Goal: Task Accomplishment & Management: Use online tool/utility

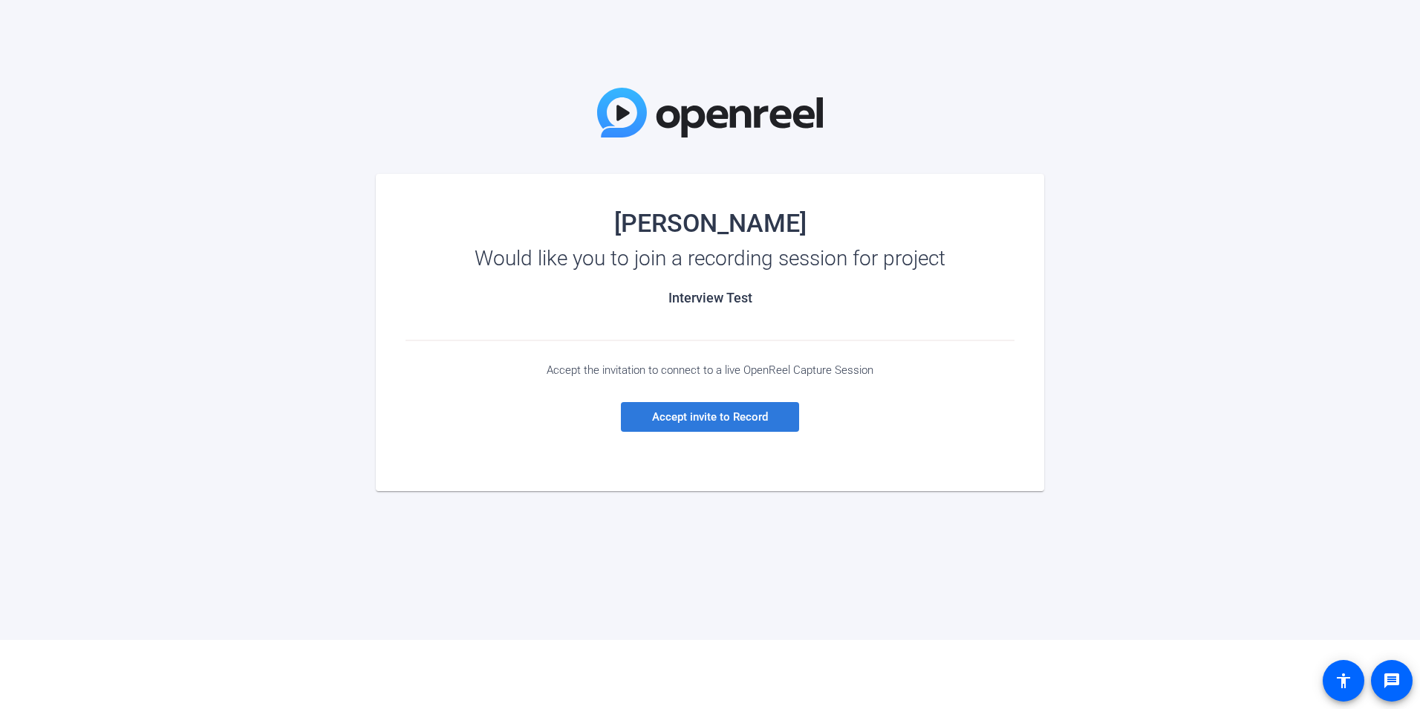
click at [734, 423] on span at bounding box center [710, 417] width 178 height 36
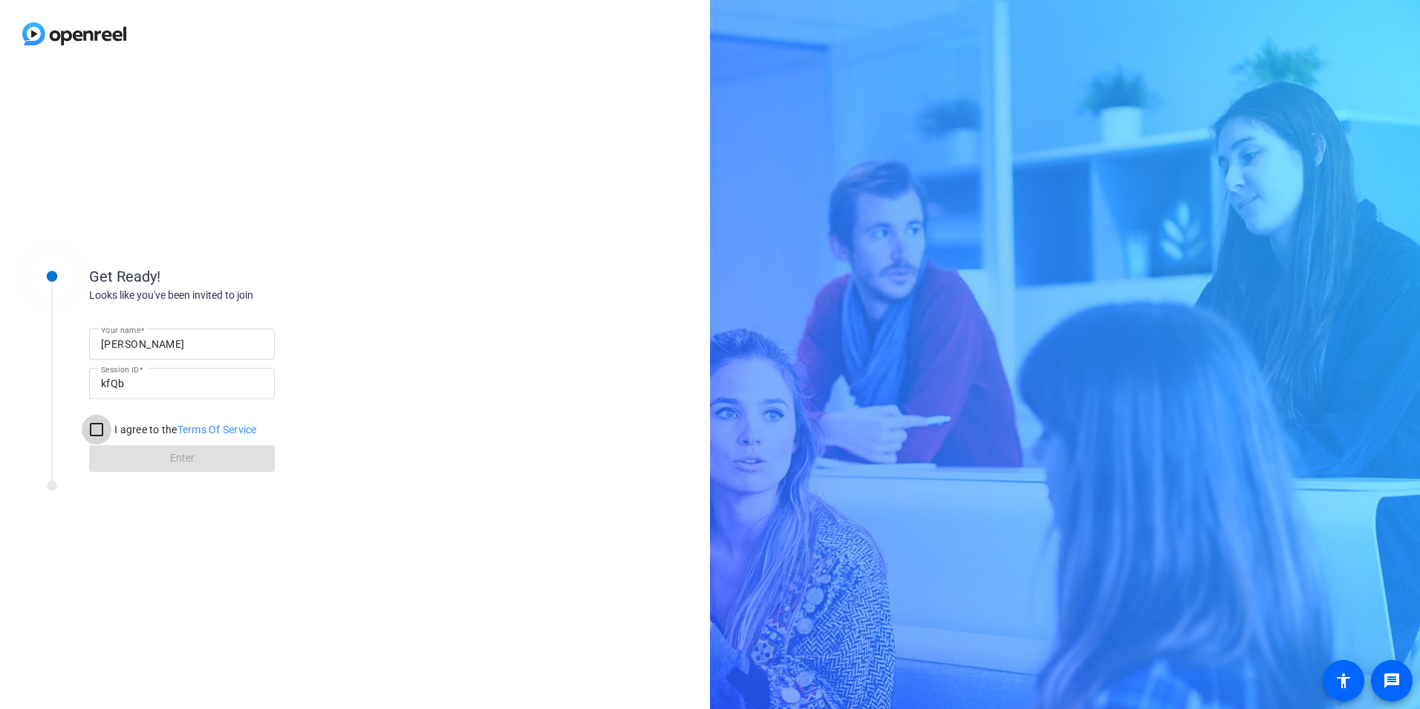
click at [90, 438] on input "I agree to the Terms Of Service" at bounding box center [97, 430] width 30 height 30
checkbox input "true"
click at [111, 454] on span at bounding box center [182, 459] width 186 height 36
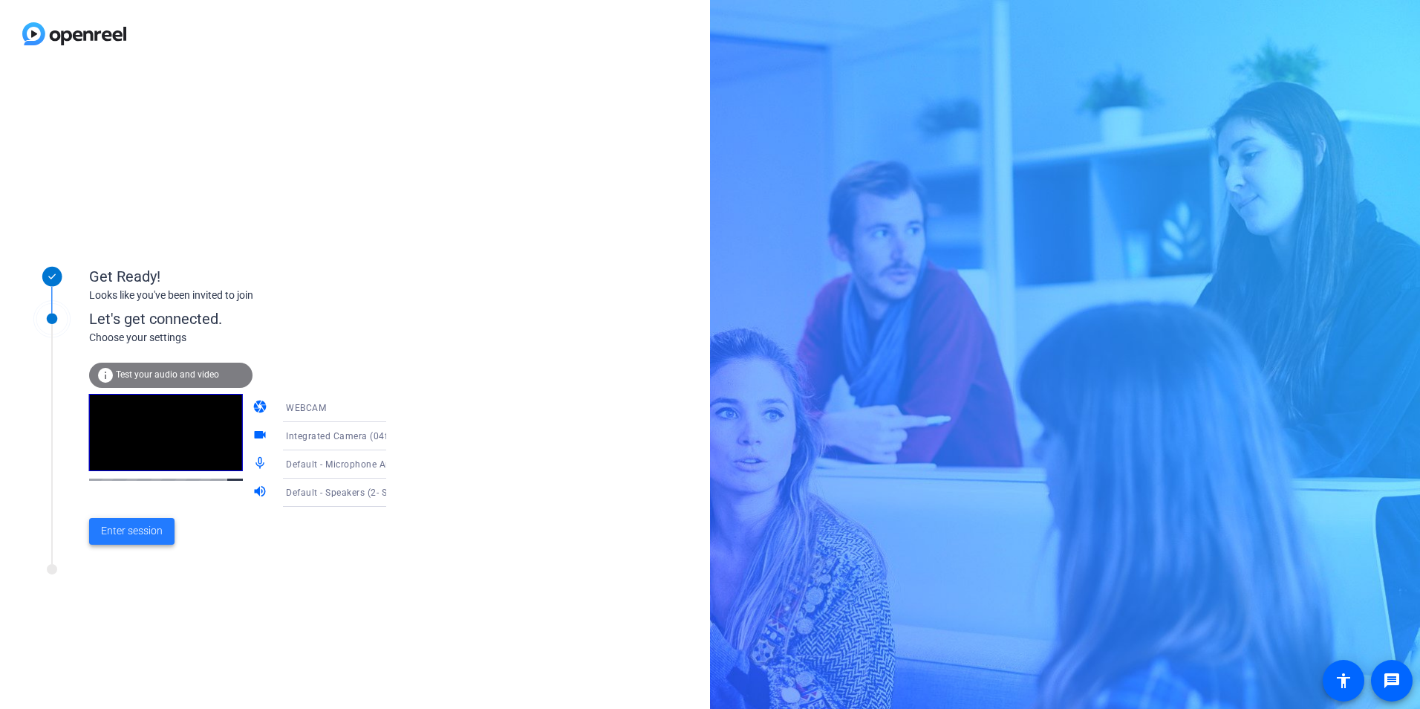
click at [140, 539] on span at bounding box center [131, 531] width 85 height 36
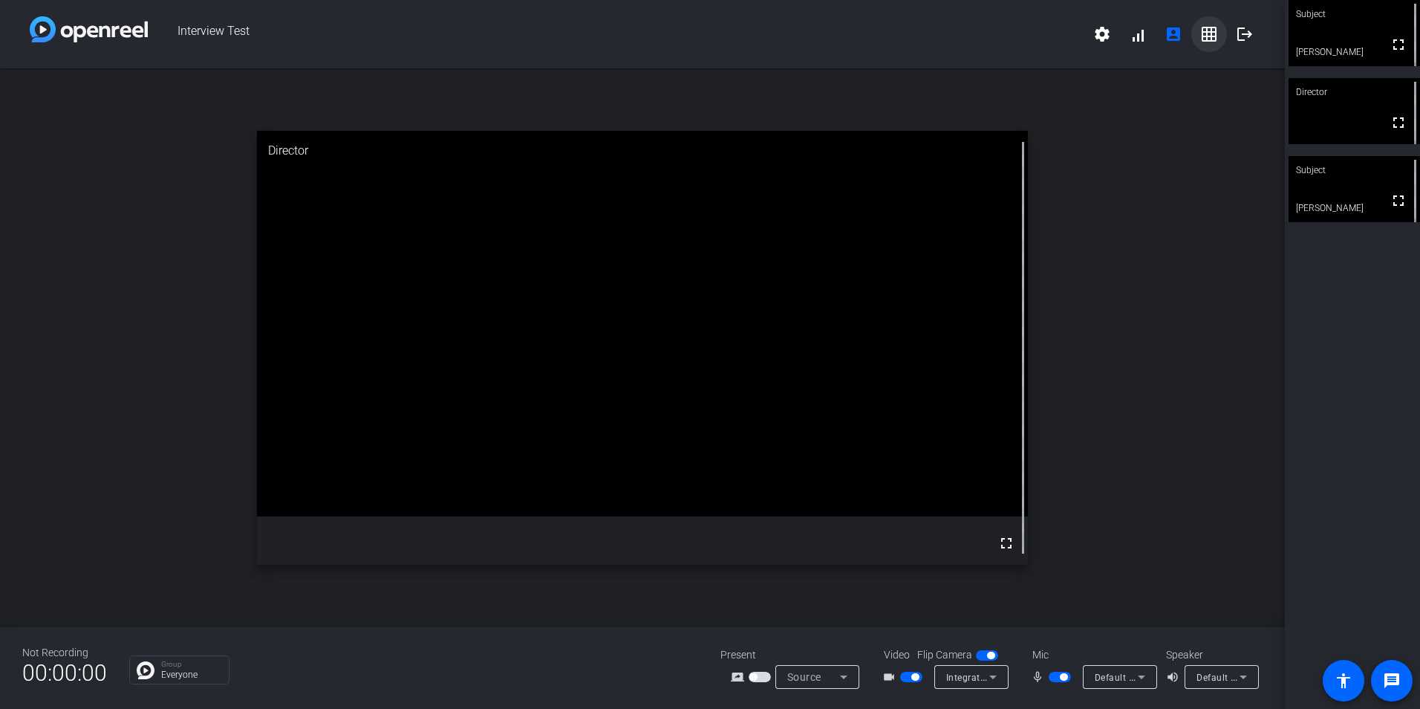
click at [1208, 38] on mat-icon "grid_on" at bounding box center [1210, 34] width 18 height 18
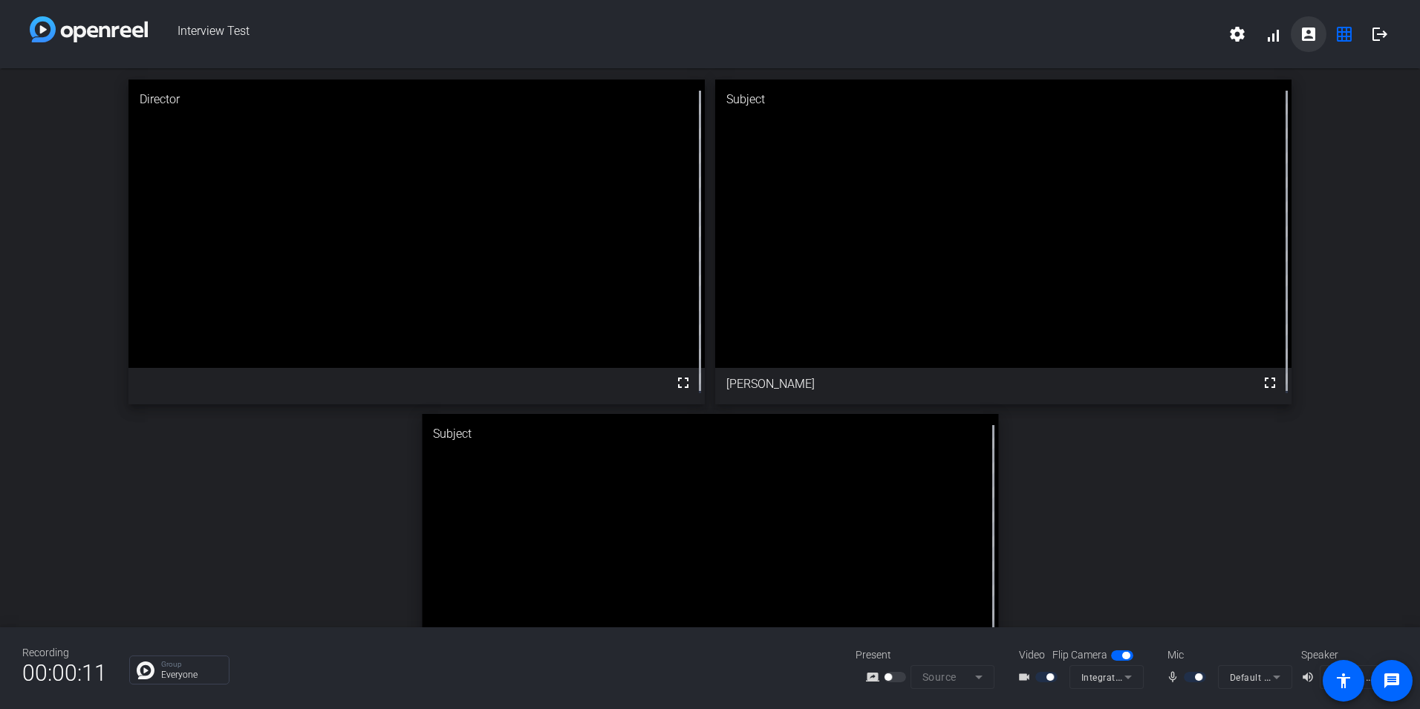
click at [1312, 31] on mat-icon "account_box" at bounding box center [1309, 34] width 18 height 18
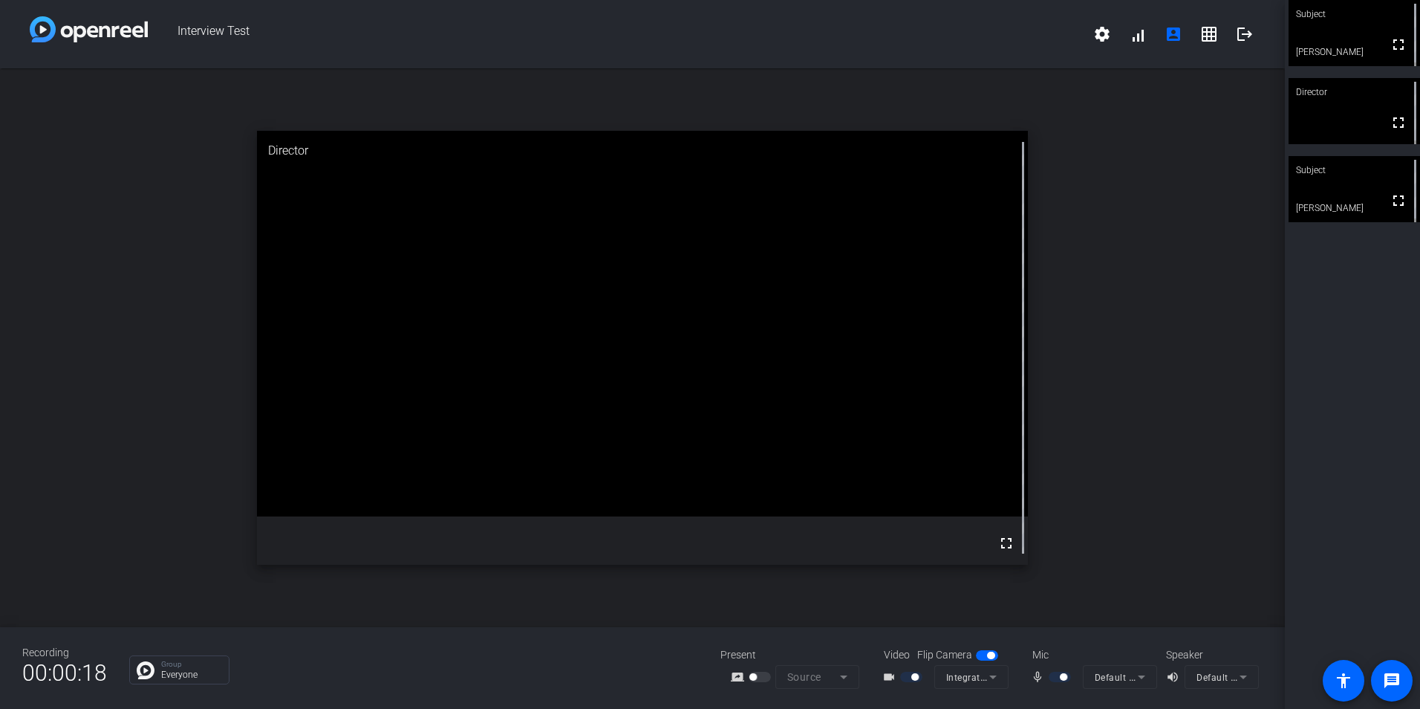
click at [959, 678] on mat-form-field "Integrated Camera (04f2:b7b9)" at bounding box center [972, 677] width 74 height 24
click at [1147, 35] on span at bounding box center [1138, 34] width 36 height 36
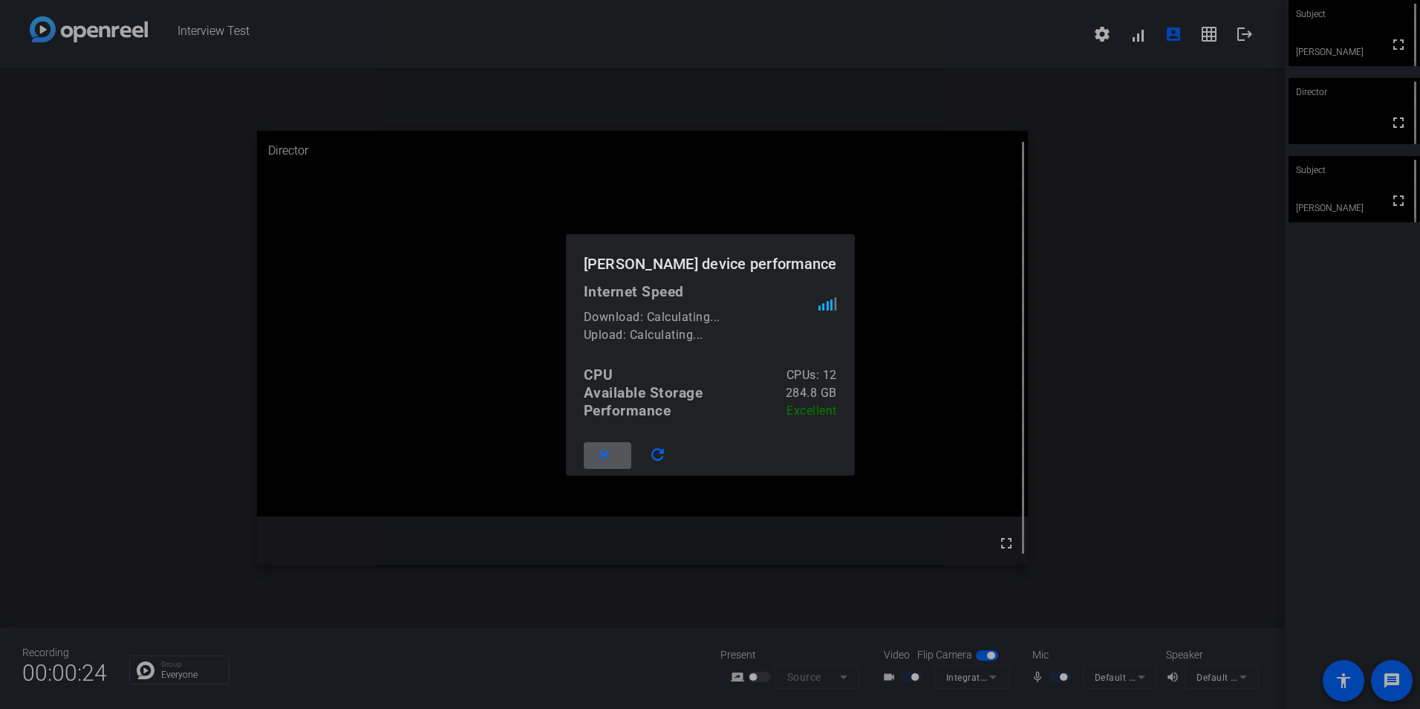
click at [930, 360] on div at bounding box center [710, 354] width 1420 height 709
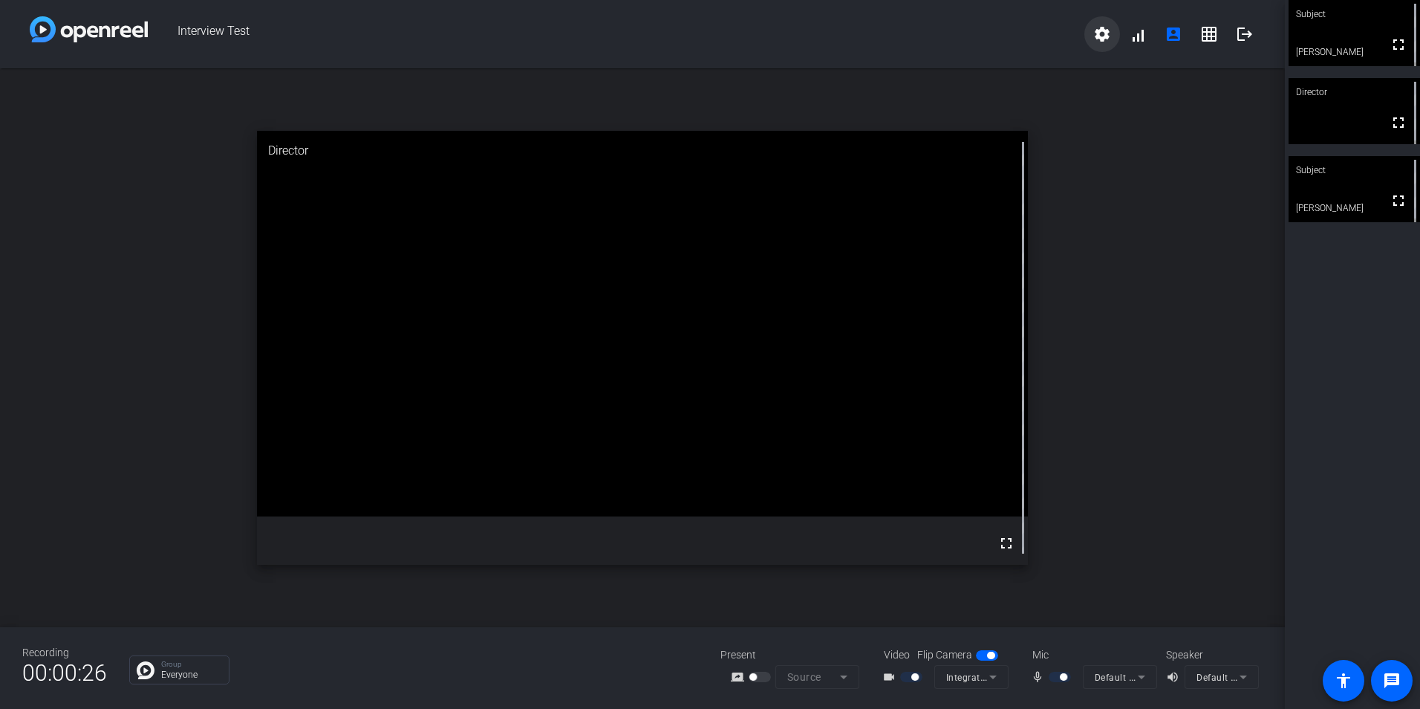
click at [1091, 34] on span at bounding box center [1103, 34] width 36 height 36
click at [1105, 450] on div at bounding box center [710, 354] width 1420 height 709
click at [1175, 34] on mat-icon "account_box" at bounding box center [1174, 34] width 18 height 18
click at [1334, 42] on video at bounding box center [1354, 33] width 131 height 66
click at [990, 680] on mat-form-field "Integrated Camera (04f2:b7b9)" at bounding box center [972, 677] width 74 height 24
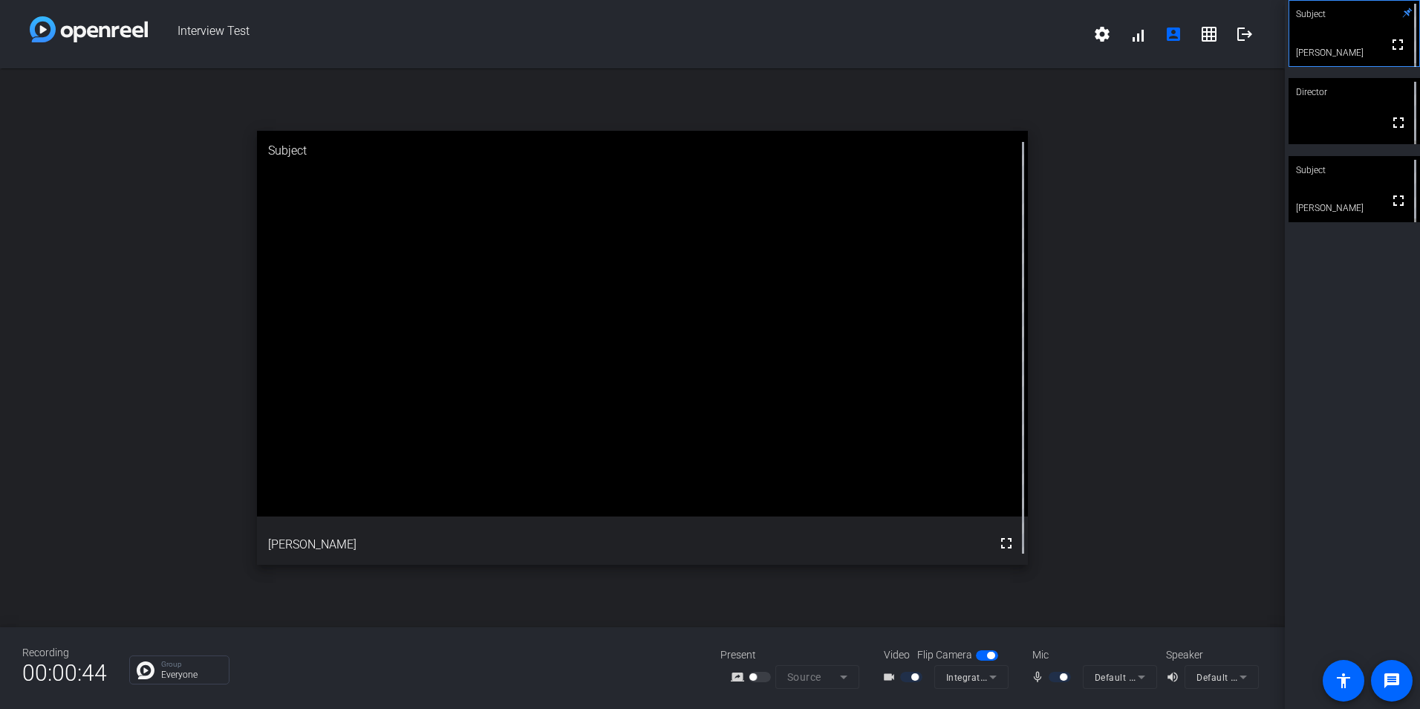
click at [993, 678] on mat-form-field "Integrated Camera (04f2:b7b9)" at bounding box center [972, 677] width 74 height 24
click at [1172, 26] on mat-icon "account_box" at bounding box center [1174, 34] width 18 height 18
click at [1146, 38] on span at bounding box center [1138, 34] width 36 height 36
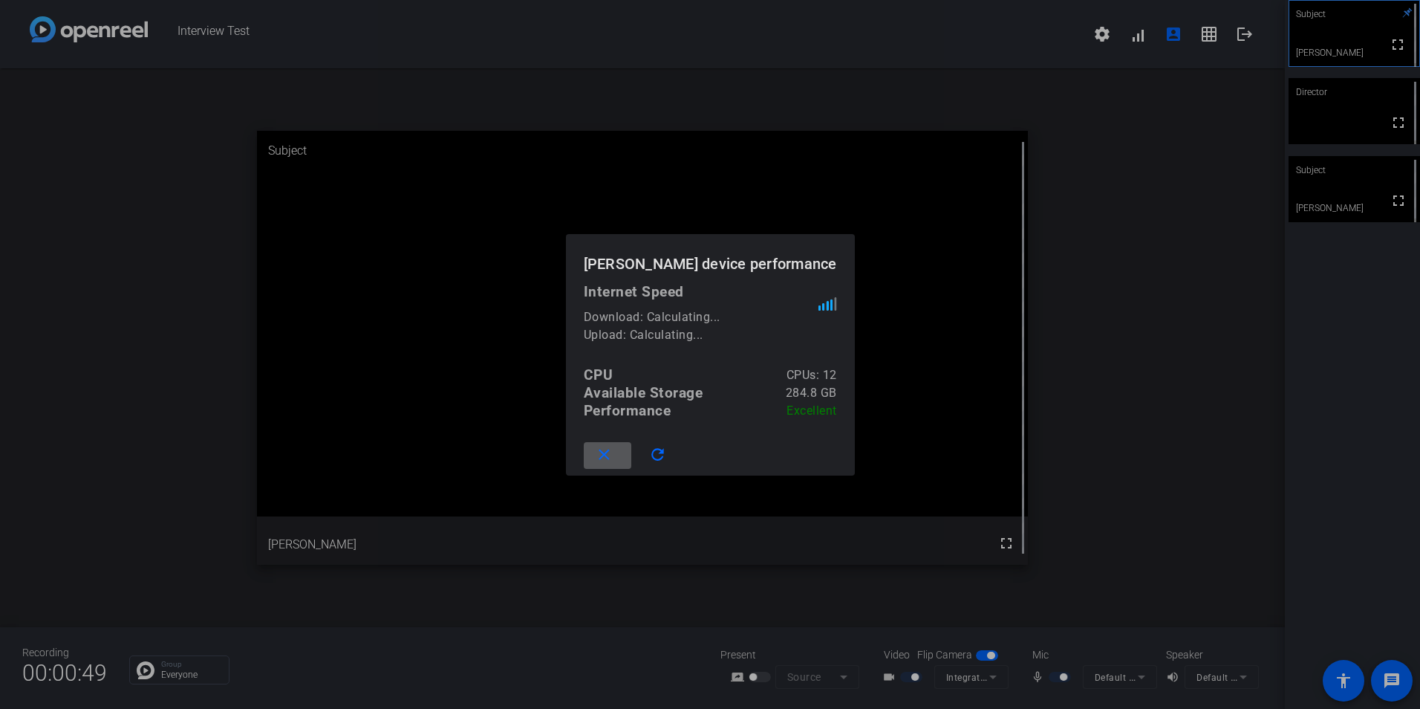
click at [782, 319] on div "Download: Calculating..." at bounding box center [701, 317] width 235 height 18
click at [602, 455] on mat-icon "close" at bounding box center [604, 455] width 19 height 19
